Goal: Information Seeking & Learning: Learn about a topic

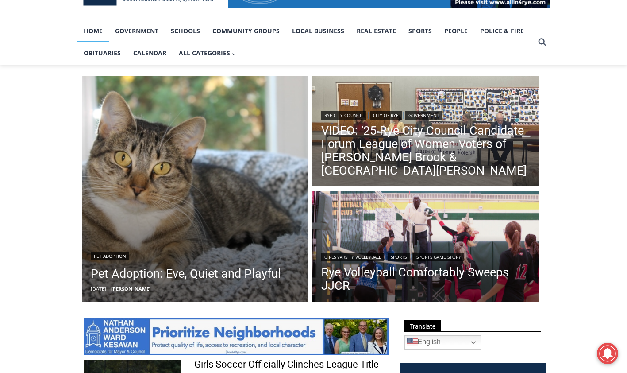
scroll to position [177, 0]
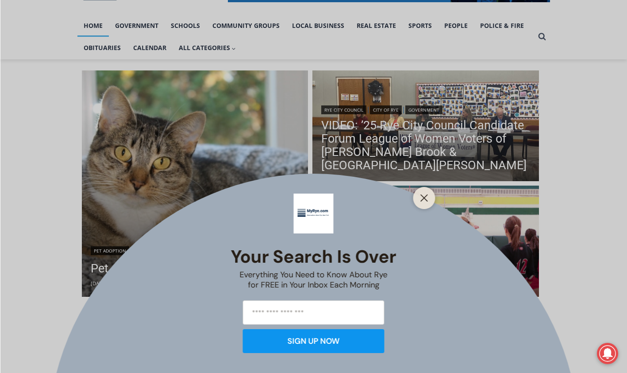
click at [425, 198] on line "Close" at bounding box center [424, 198] width 6 height 6
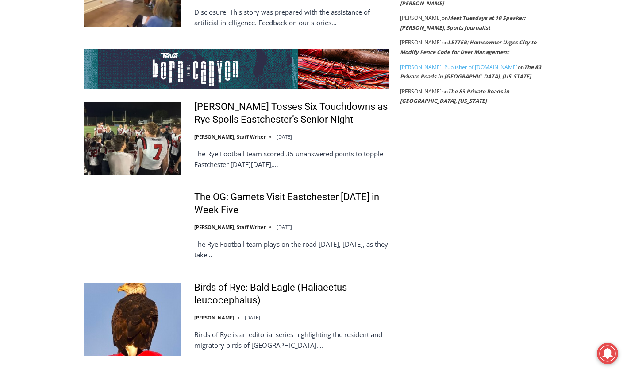
scroll to position [1726, 0]
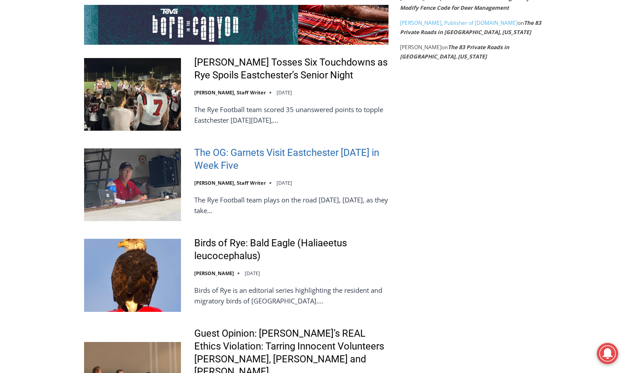
click at [221, 160] on link "The OG: Garnets Visit Eastchester [DATE] in Week Five" at bounding box center [291, 158] width 194 height 25
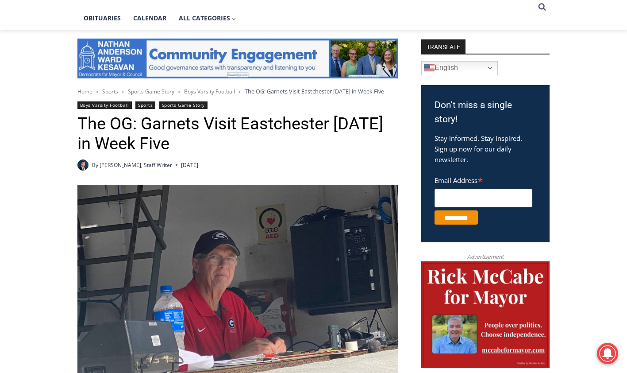
scroll to position [204, 0]
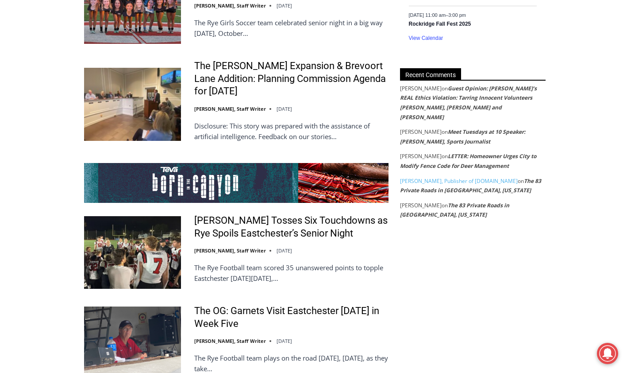
scroll to position [1549, 0]
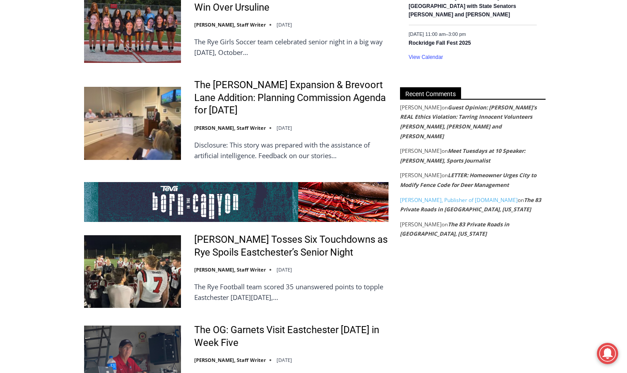
click at [449, 127] on link "Guest Opinion: [PERSON_NAME]’s REAL Ethics Violation: Tarring Innocent Voluntee…" at bounding box center [468, 122] width 137 height 36
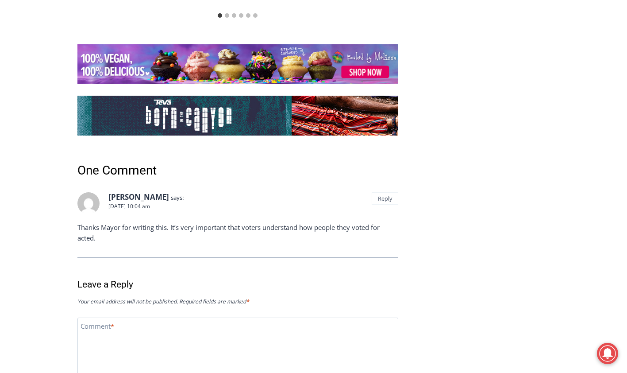
scroll to position [2309, 0]
